Goal: Task Accomplishment & Management: Manage account settings

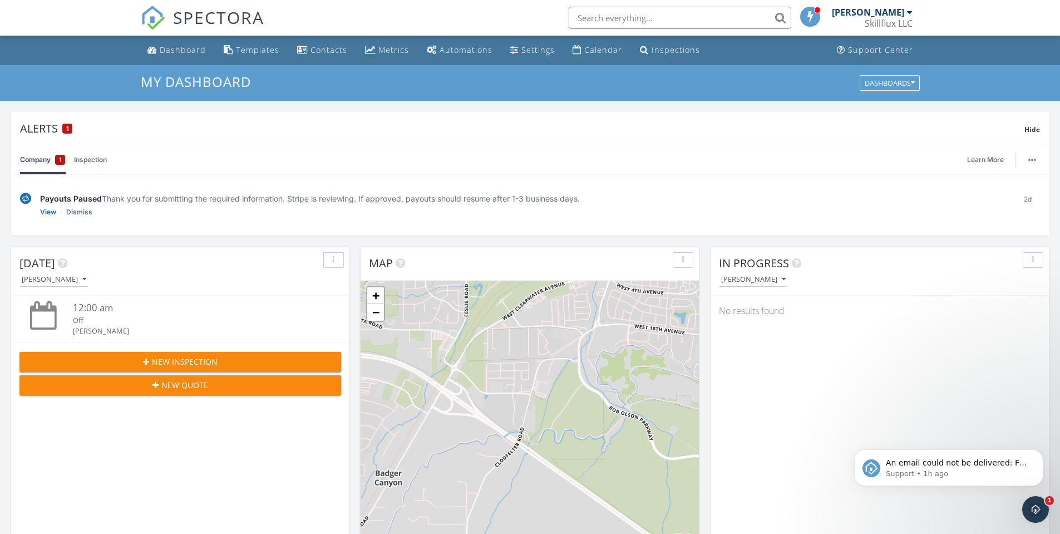
scroll to position [1030, 1078]
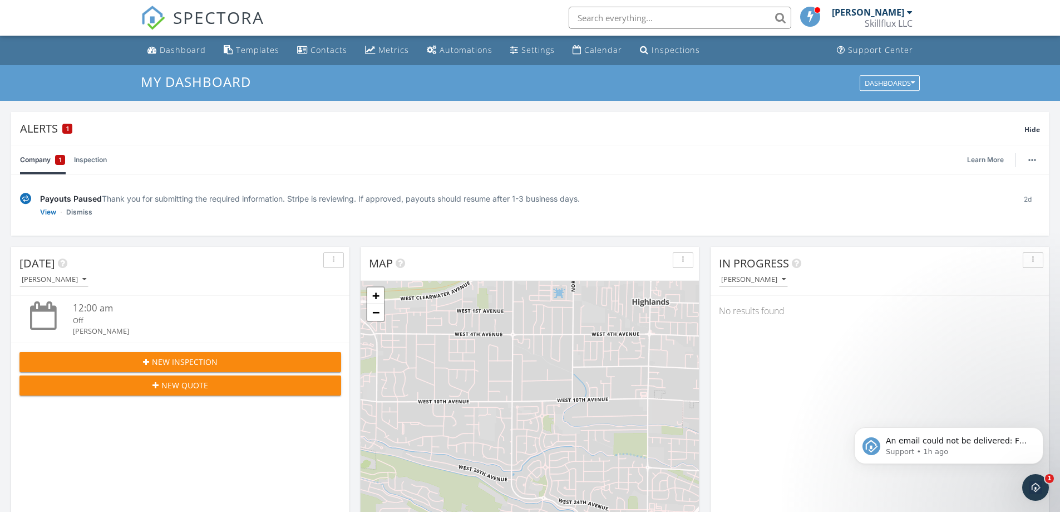
click at [28, 199] on img at bounding box center [25, 199] width 11 height 12
click at [885, 18] on div "Skillflux LLC" at bounding box center [889, 23] width 48 height 11
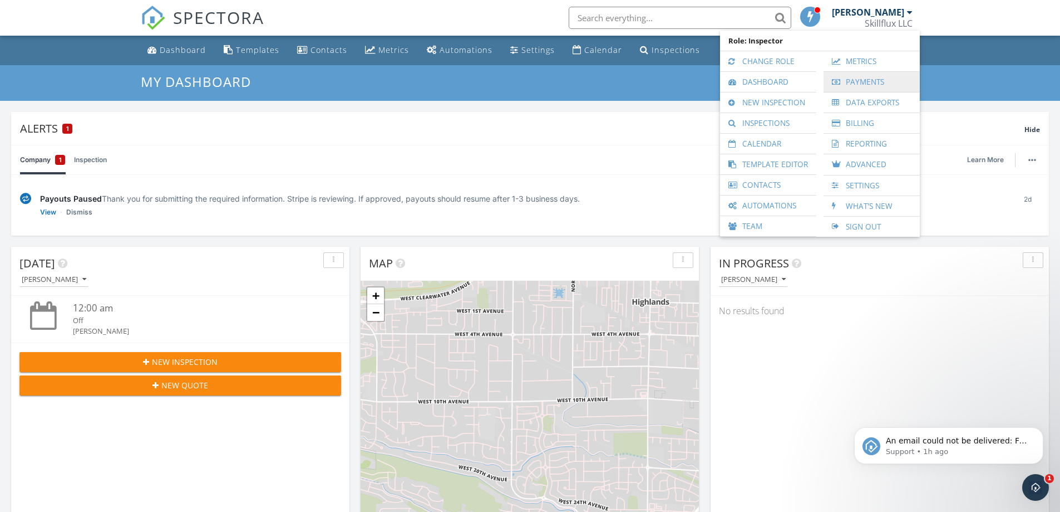
click at [847, 80] on link "Payments" at bounding box center [871, 82] width 85 height 20
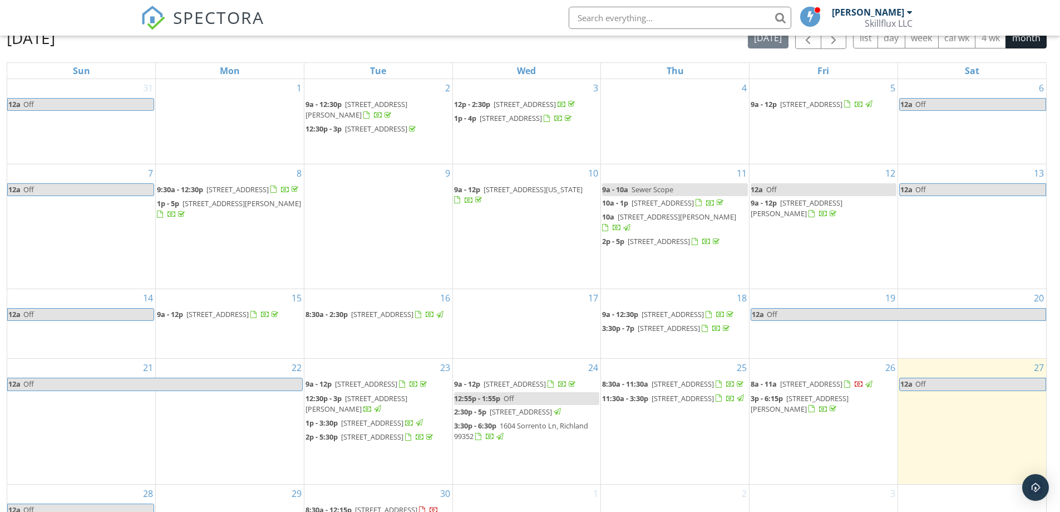
scroll to position [148, 0]
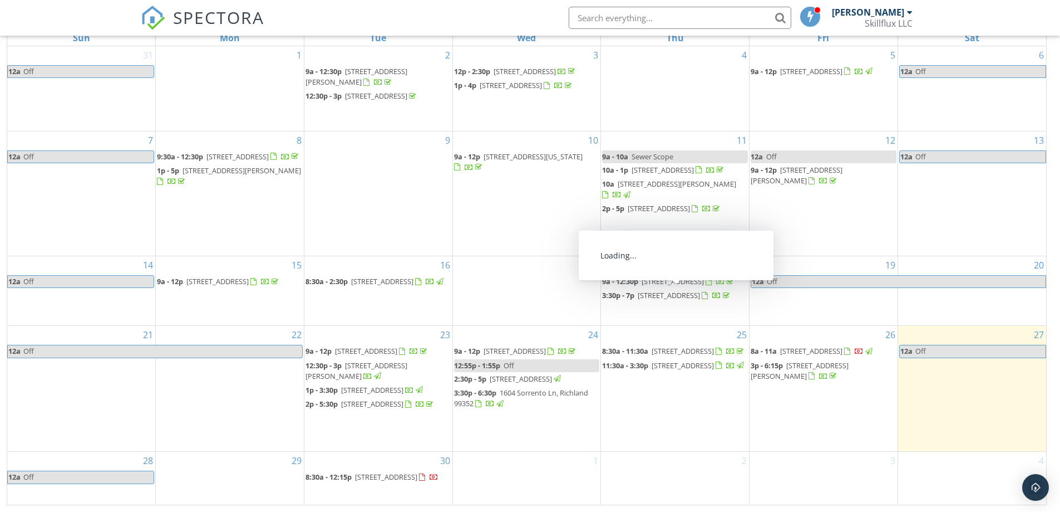
click at [808, 346] on span "[STREET_ADDRESS]" at bounding box center [811, 351] width 62 height 10
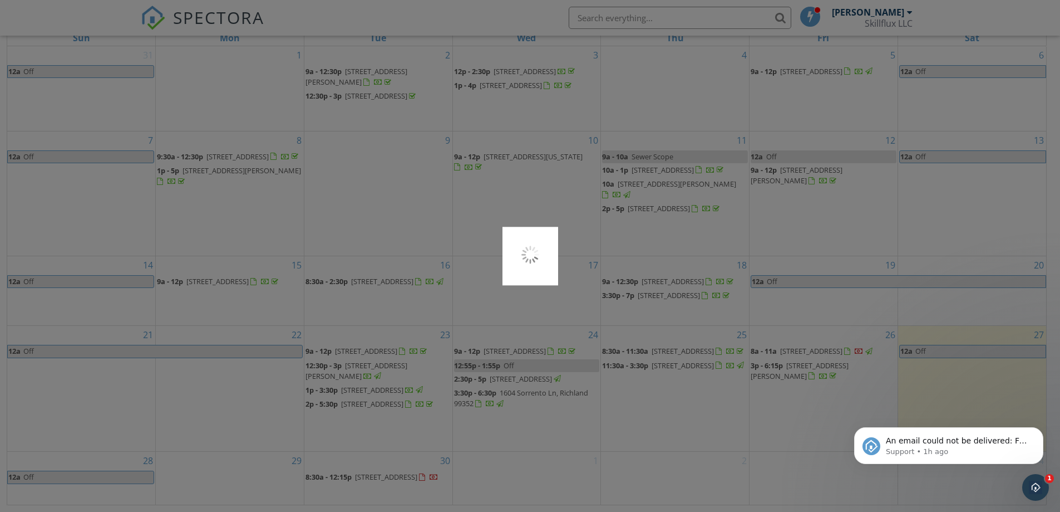
scroll to position [0, 0]
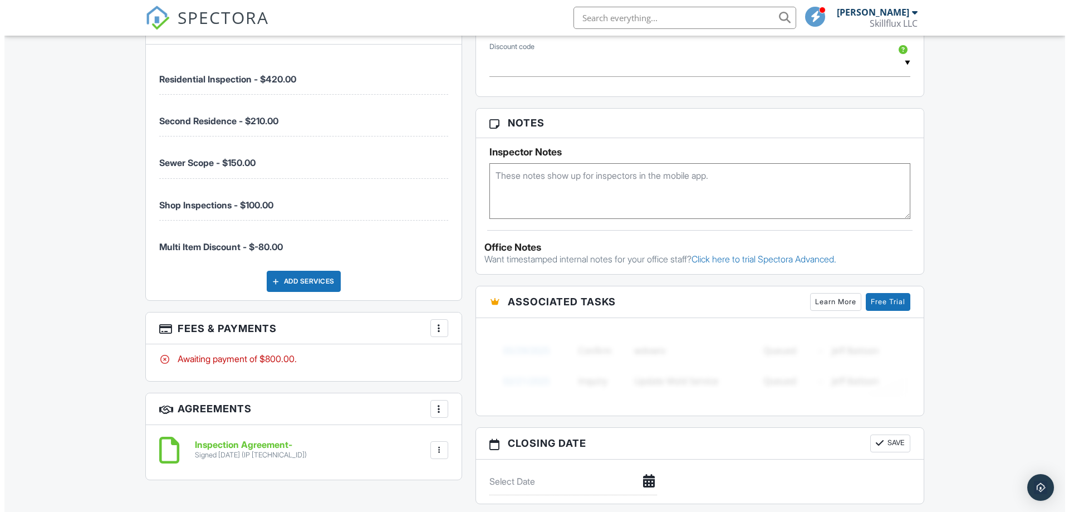
scroll to position [660, 0]
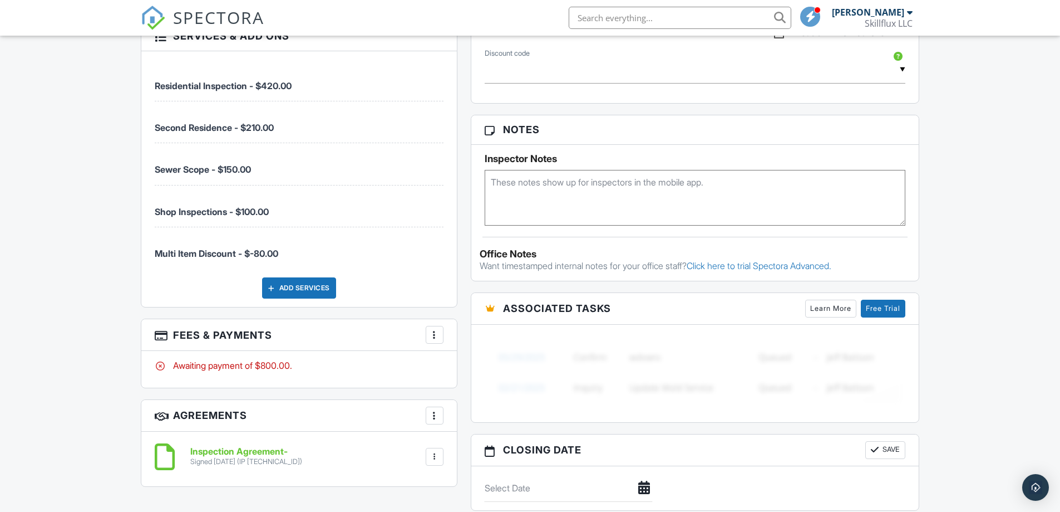
click at [434, 337] on div at bounding box center [434, 334] width 11 height 11
click at [482, 364] on li "Edit Fees & Payments" at bounding box center [491, 369] width 116 height 28
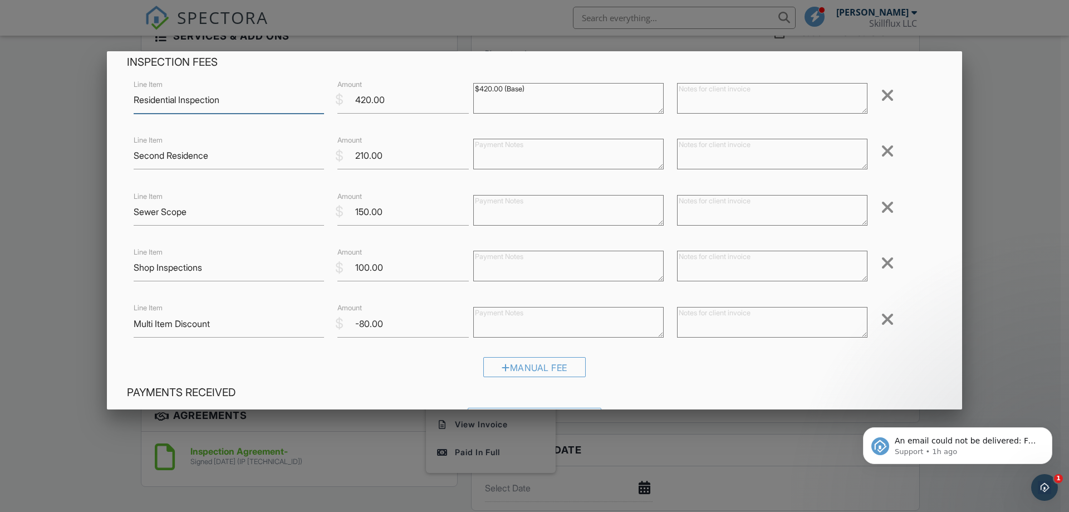
scroll to position [56, 0]
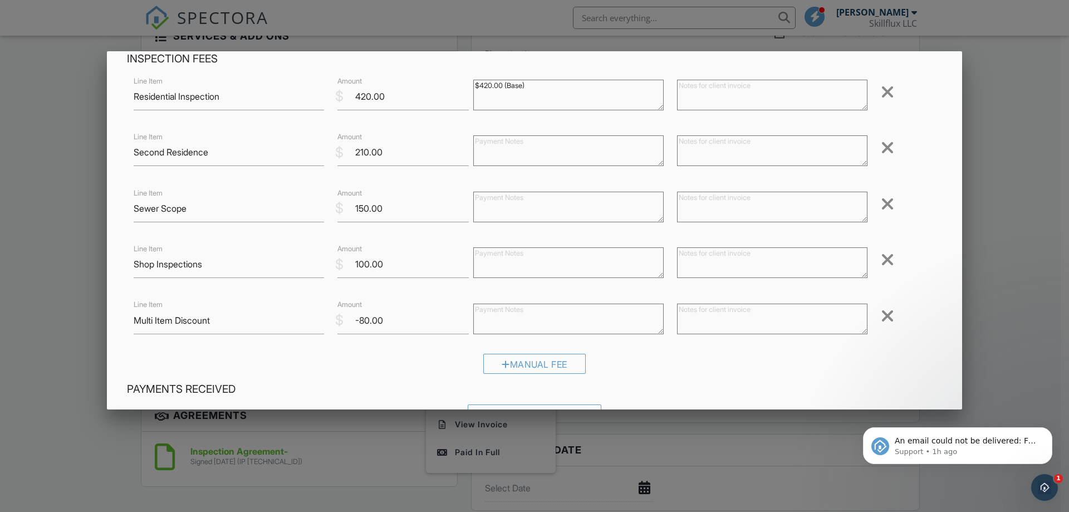
click at [881, 207] on div at bounding box center [887, 204] width 13 height 18
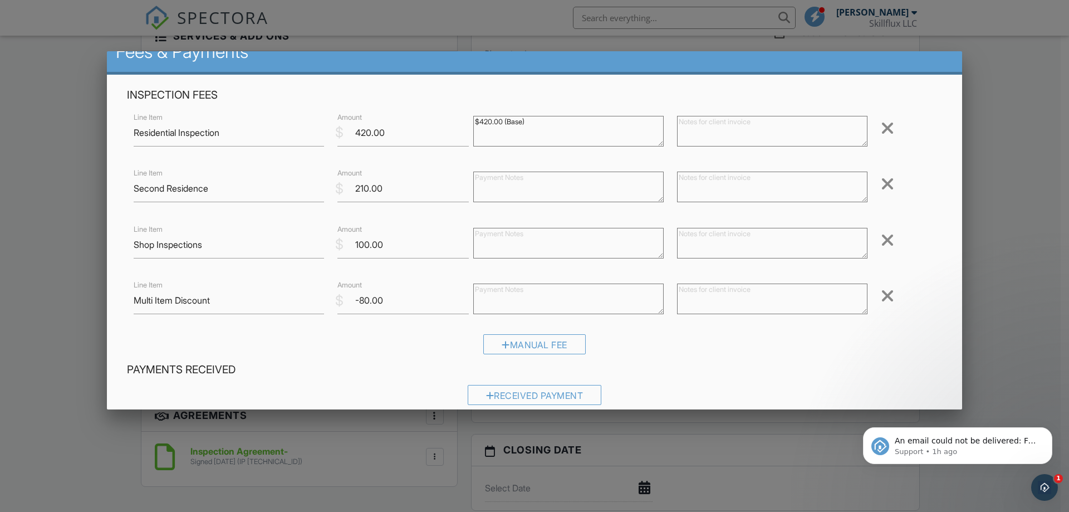
scroll to position [0, 0]
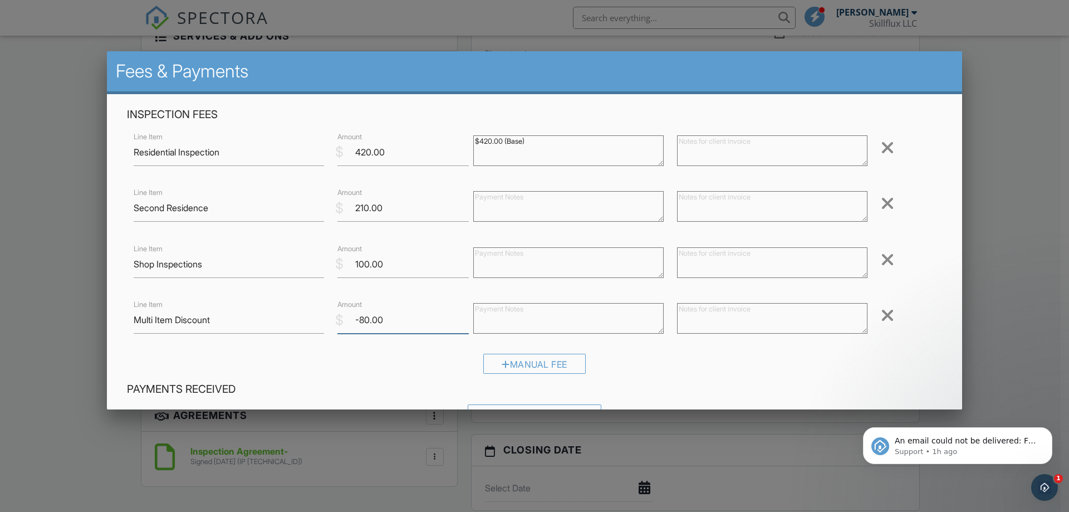
click at [366, 322] on input "-80.00" at bounding box center [402, 319] width 131 height 27
type input "-65.00"
click at [759, 377] on div "Manual Fee" at bounding box center [534, 367] width 815 height 28
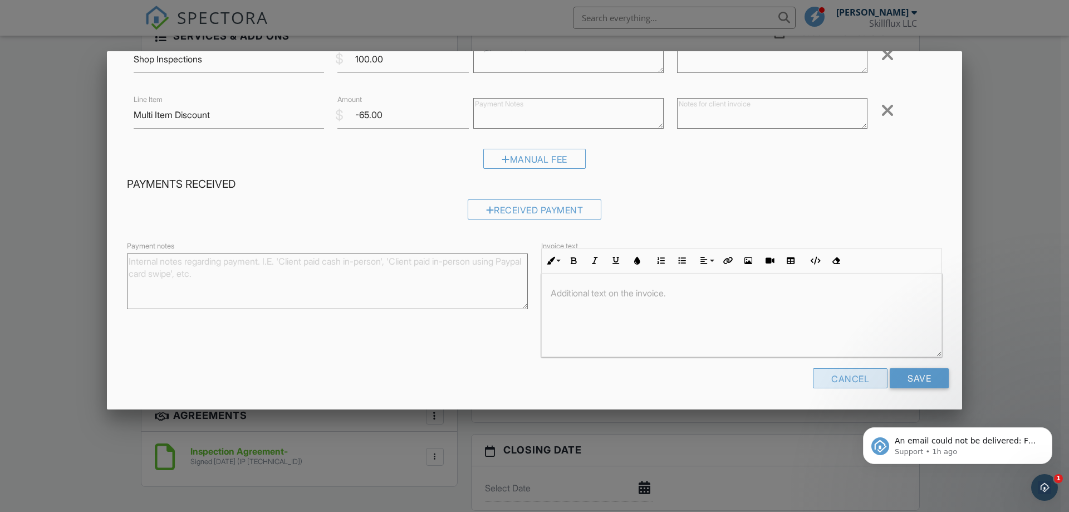
scroll to position [205, 0]
click at [907, 376] on input "Save" at bounding box center [919, 377] width 59 height 20
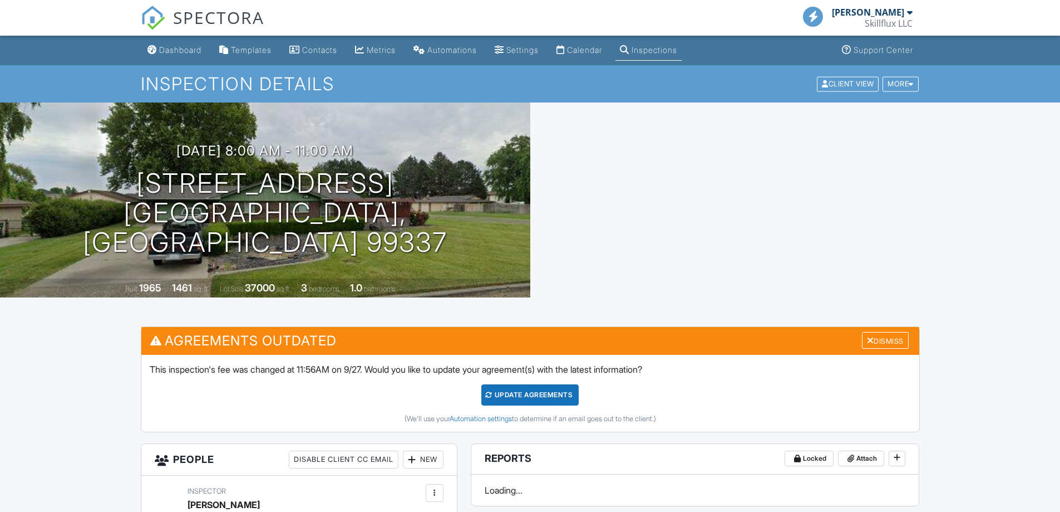
click at [507, 393] on div "Update Agreements" at bounding box center [530, 394] width 97 height 21
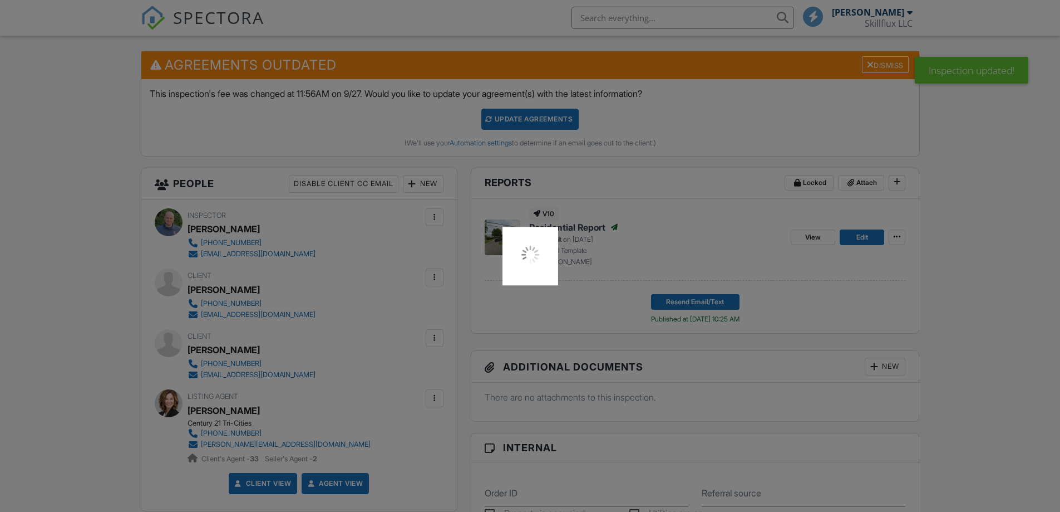
scroll to position [278, 0]
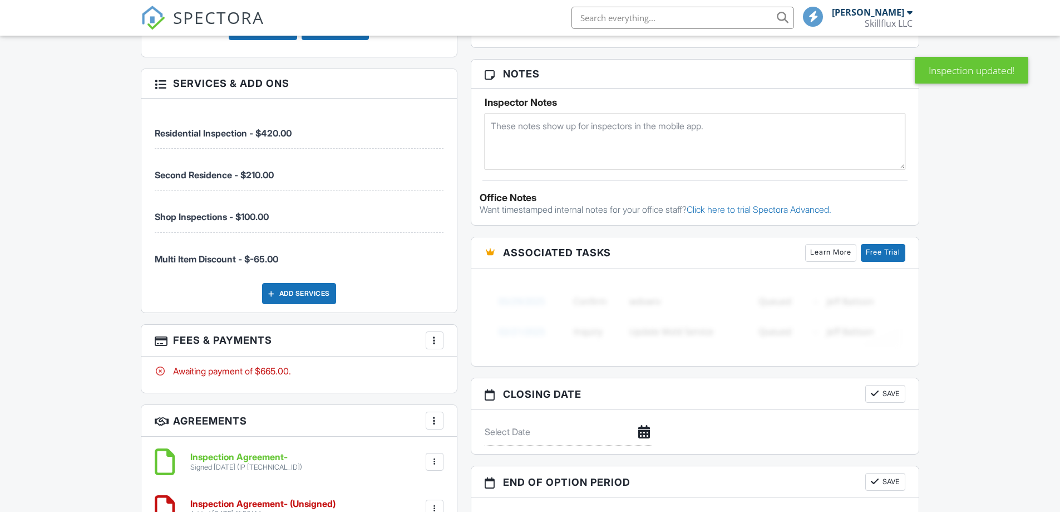
scroll to position [715, 0]
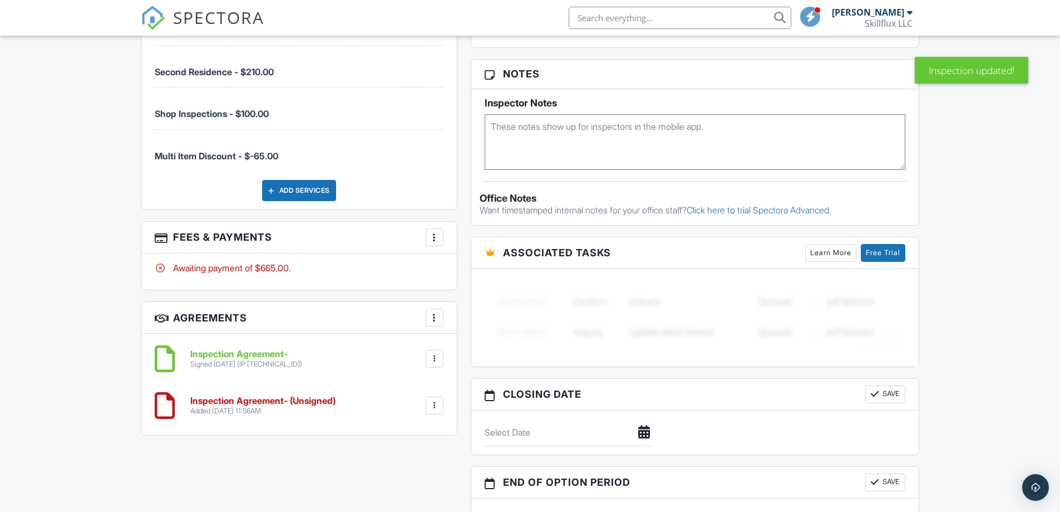
click at [427, 237] on div "More" at bounding box center [435, 237] width 18 height 18
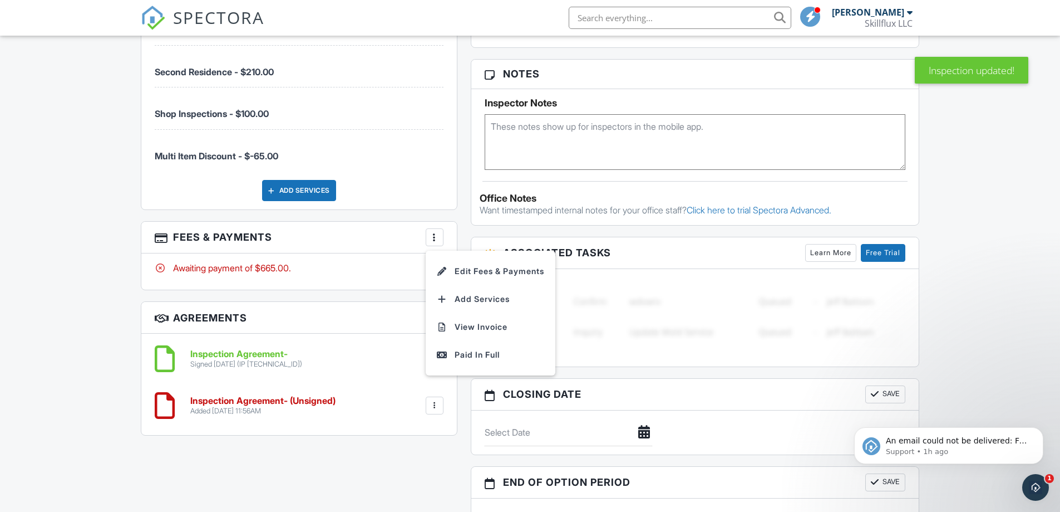
scroll to position [0, 0]
click at [465, 353] on div "Paid In Full" at bounding box center [490, 354] width 107 height 13
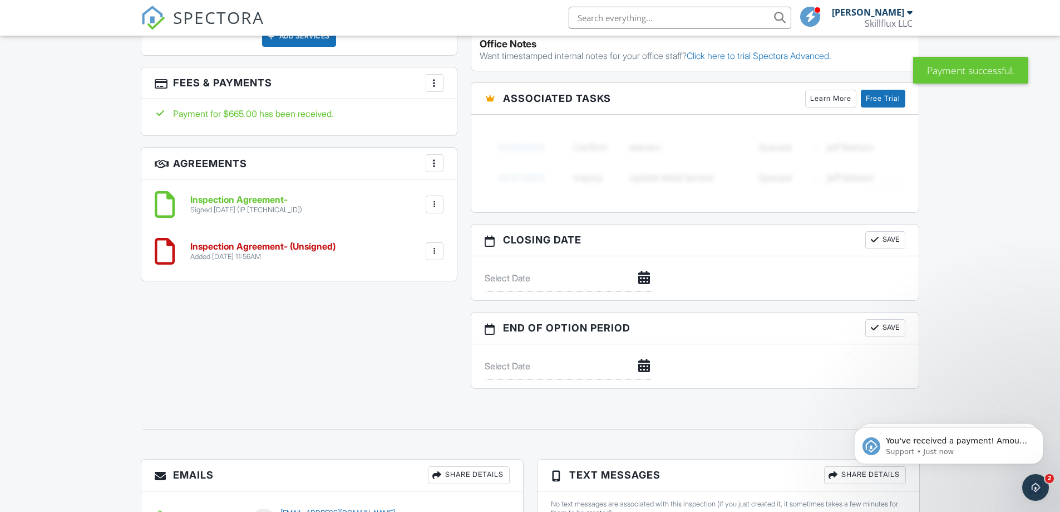
scroll to position [835, 0]
